Goal: Navigation & Orientation: Go to known website

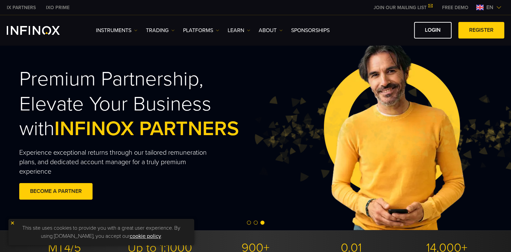
click at [497, 9] on img at bounding box center [498, 7] width 5 height 5
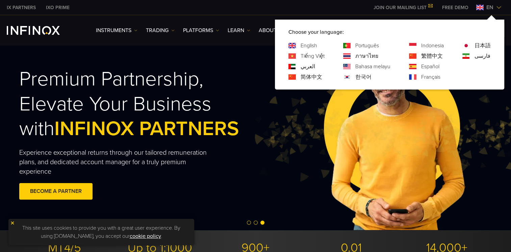
click at [306, 67] on link "العربي" at bounding box center [308, 67] width 15 height 8
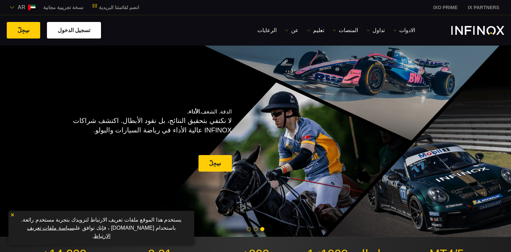
drag, startPoint x: 0, startPoint y: 0, endPoint x: 69, endPoint y: 27, distance: 74.5
click at [69, 27] on link "تسجيل الدخول" at bounding box center [74, 30] width 54 height 17
